Goal: Task Accomplishment & Management: Manage account settings

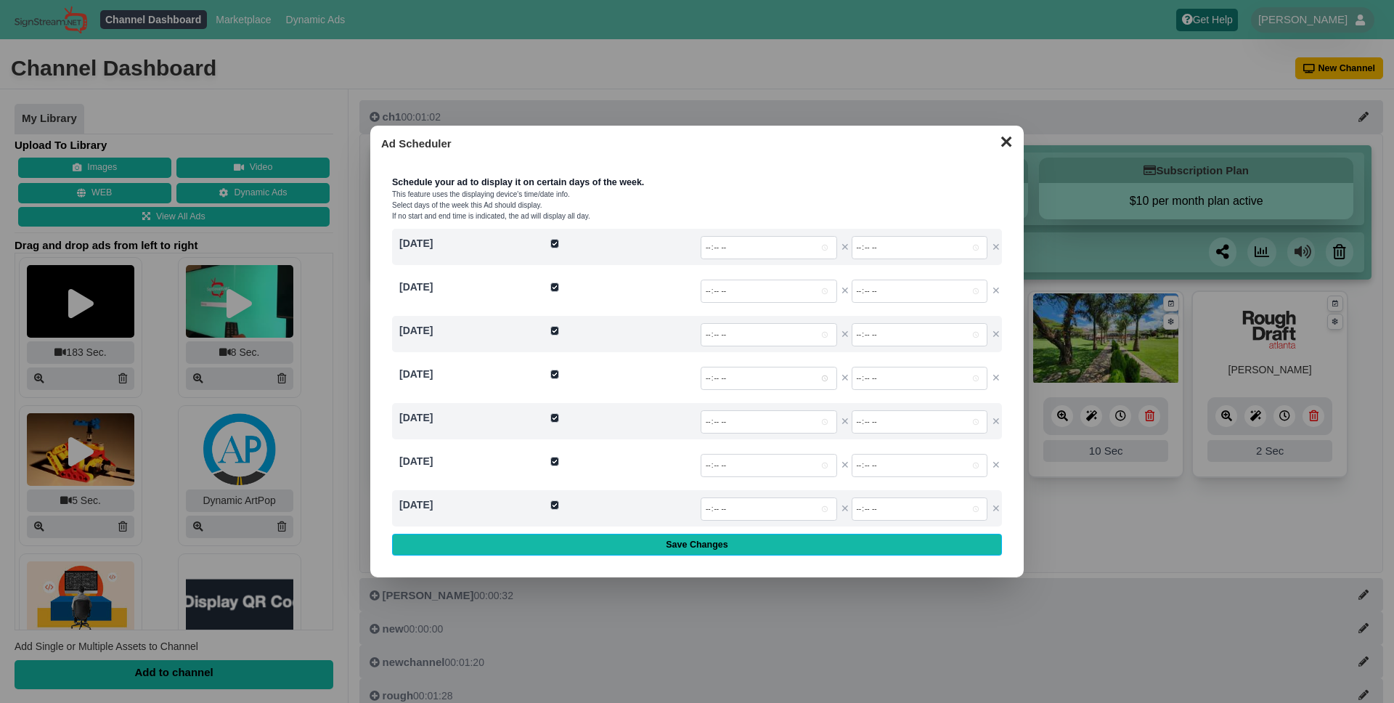
click at [788, 372] on input "time" at bounding box center [769, 378] width 137 height 23
click at [824, 376] on input "time" at bounding box center [769, 378] width 137 height 23
type input "14:39"
click at [863, 401] on form "Schedule your ad to display it on certain days of the week. This feature uses t…" at bounding box center [697, 366] width 610 height 380
click at [977, 377] on input "time" at bounding box center [920, 378] width 137 height 23
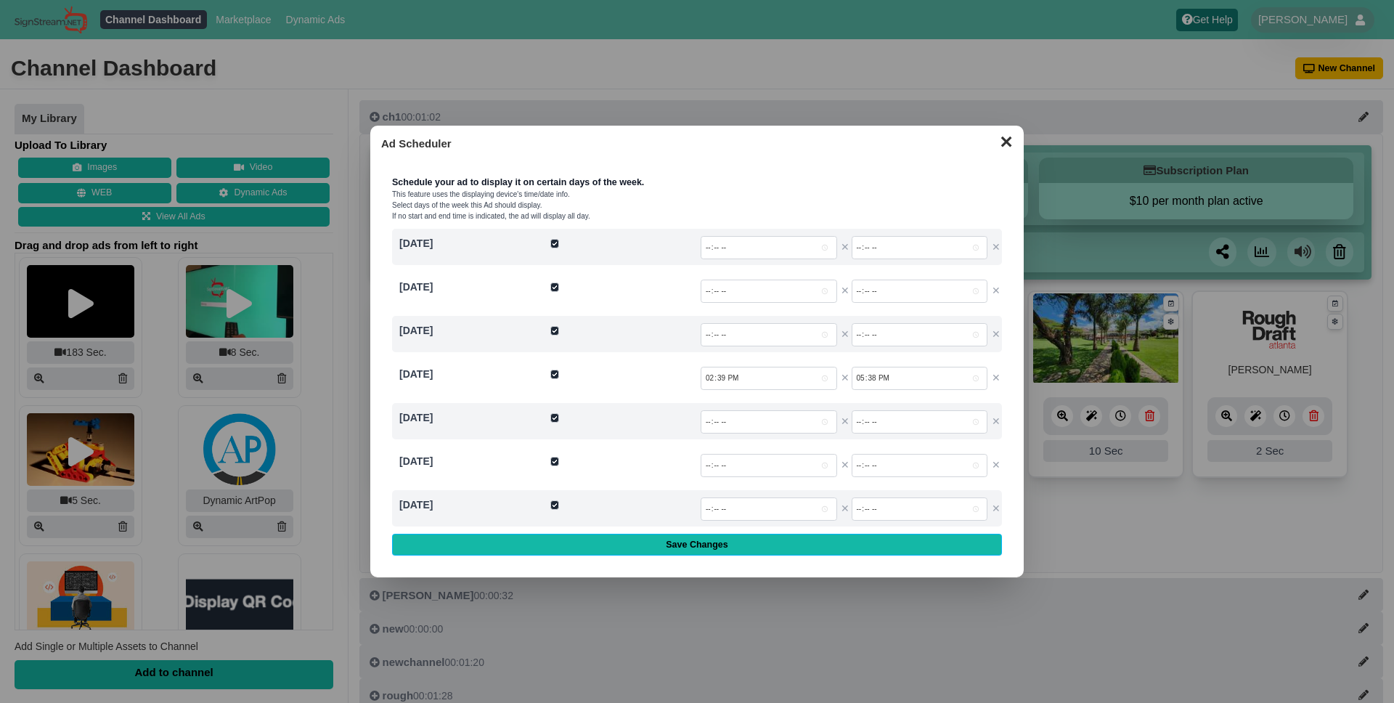
type input "17:38"
click at [1019, 395] on div "✕ Ad Scheduler Schedule your ad to display it on certain days of the week. This…" at bounding box center [697, 352] width 654 height 452
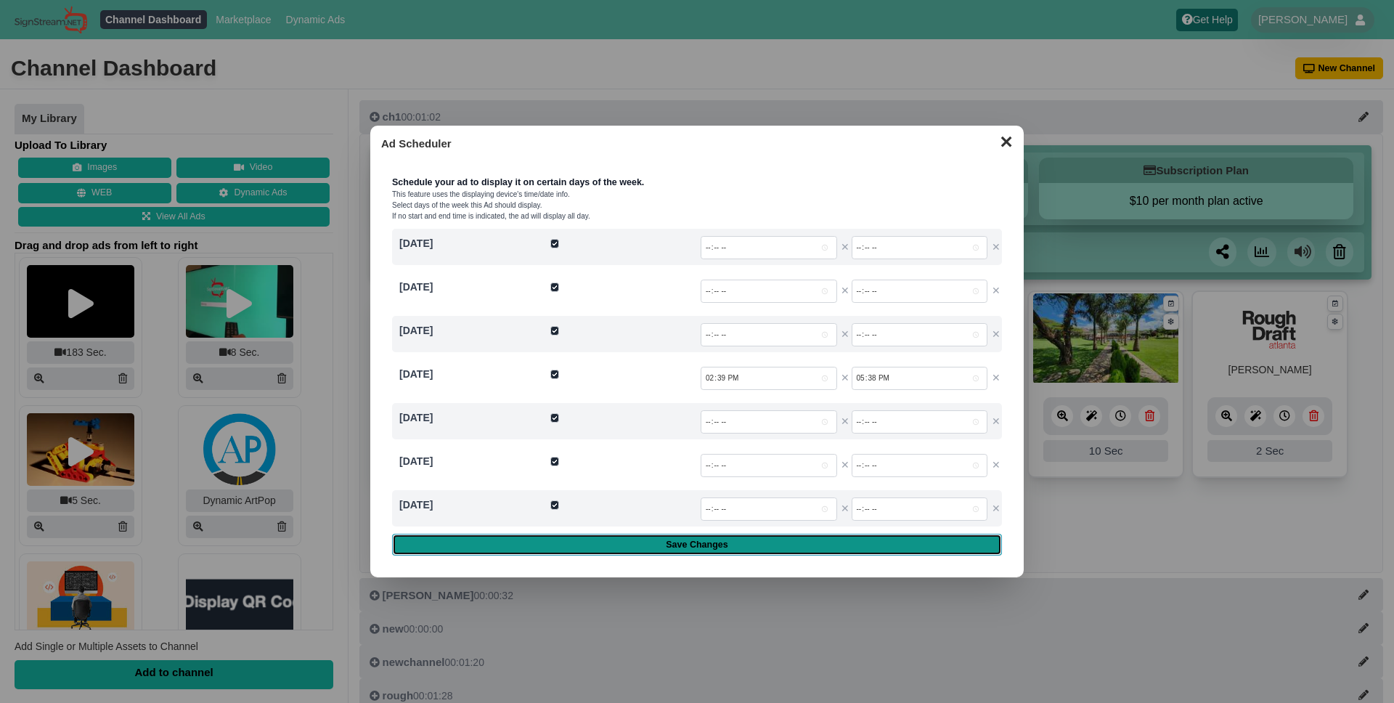
click at [741, 544] on input "Save Changes" at bounding box center [697, 545] width 610 height 22
type input "Saving..."
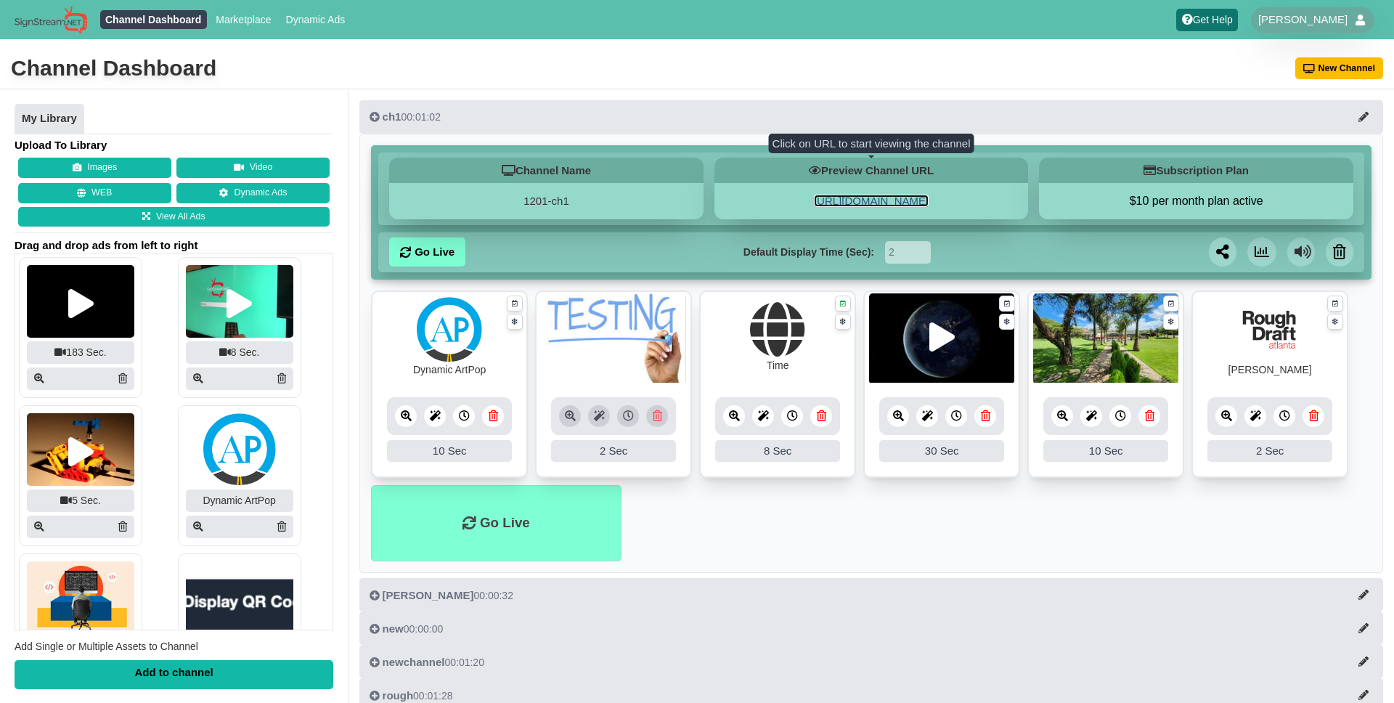
click at [872, 196] on link "[URL][DOMAIN_NAME]" at bounding box center [871, 201] width 115 height 12
